Goal: Task Accomplishment & Management: Manage account settings

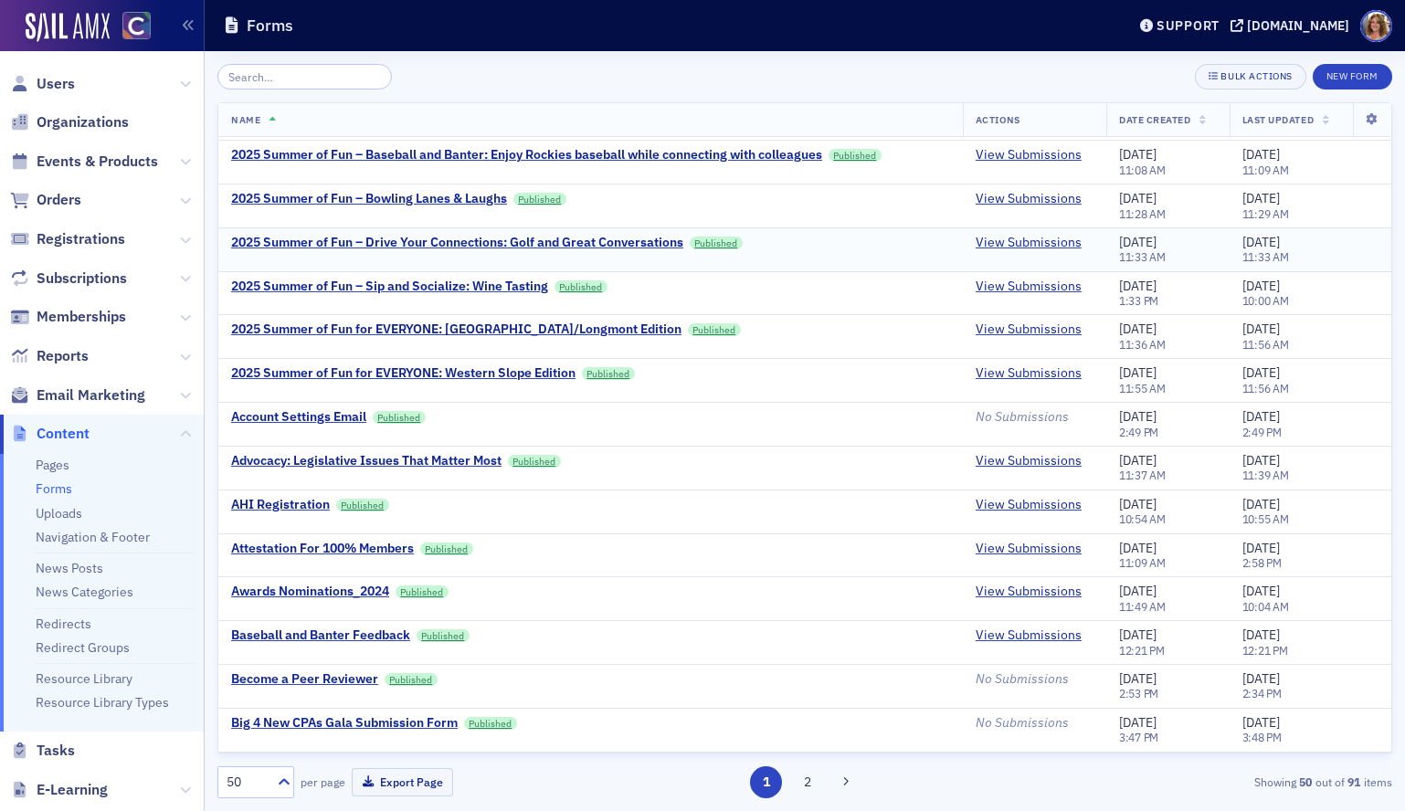
scroll to position [132, 0]
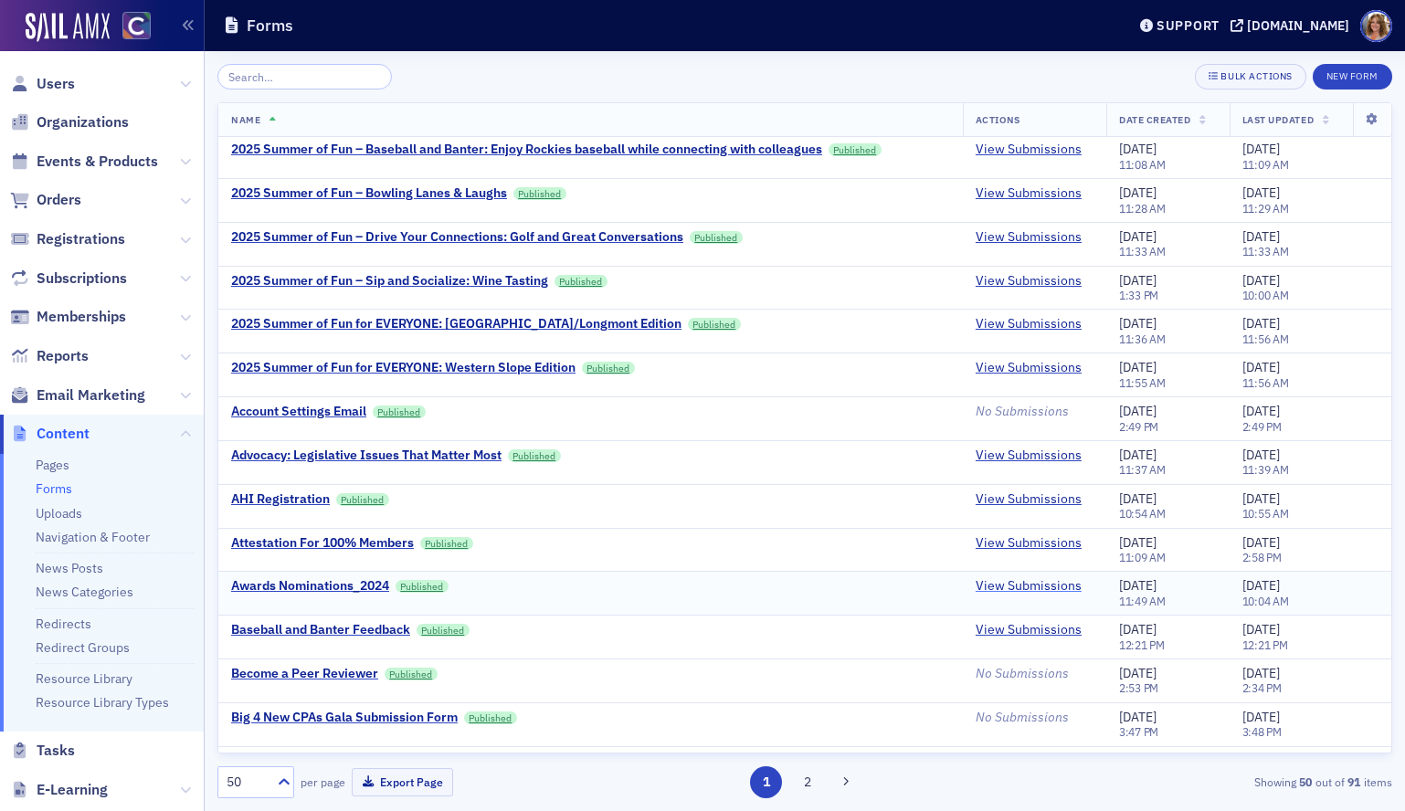
click at [1003, 591] on link "View Submissions" at bounding box center [1029, 586] width 106 height 16
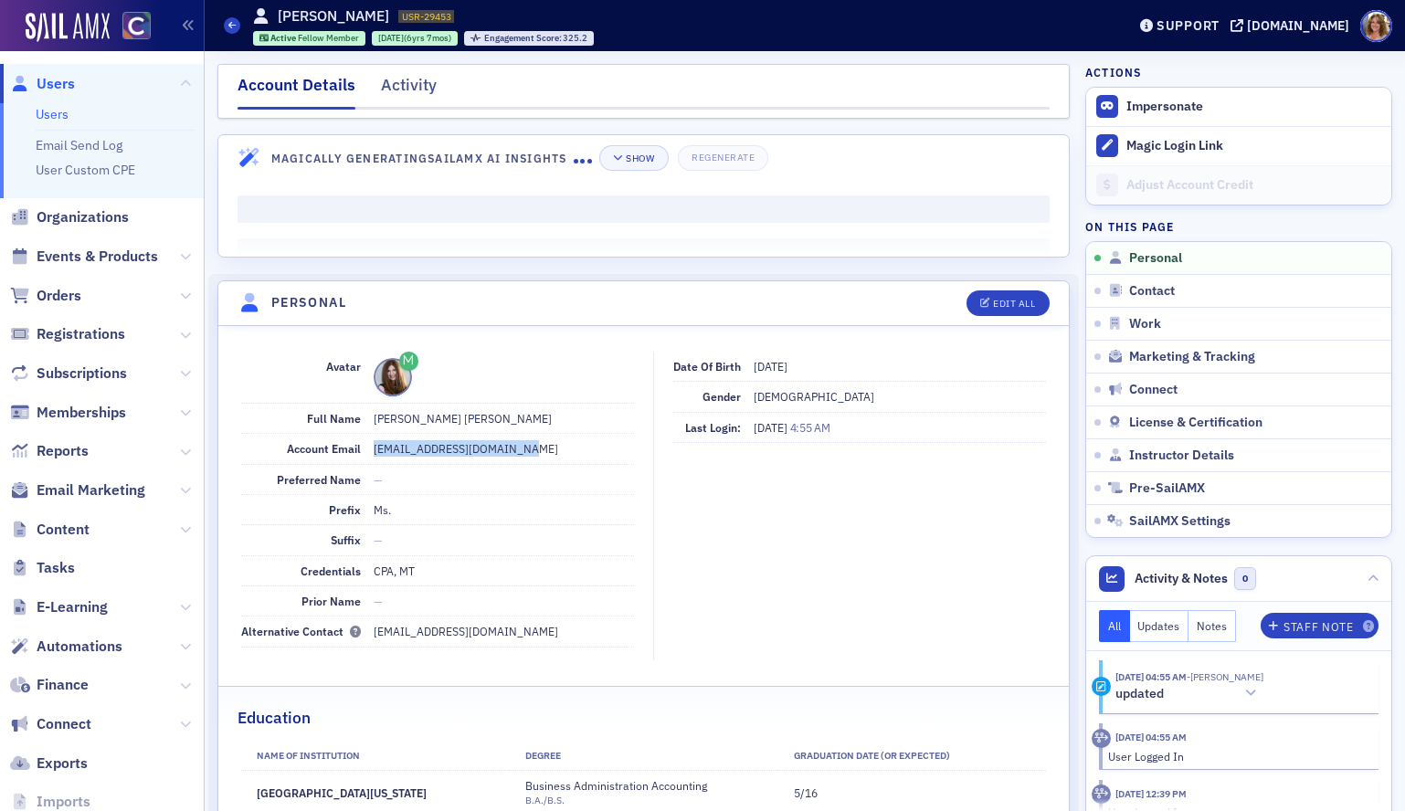
drag, startPoint x: 517, startPoint y: 446, endPoint x: 389, endPoint y: 440, distance: 128.1
click at [389, 440] on dd "[EMAIL_ADDRESS][DOMAIN_NAME]" at bounding box center [504, 448] width 260 height 29
copy dd "[EMAIL_ADDRESS][DOMAIN_NAME]"
